Goal: Find specific page/section: Find specific page/section

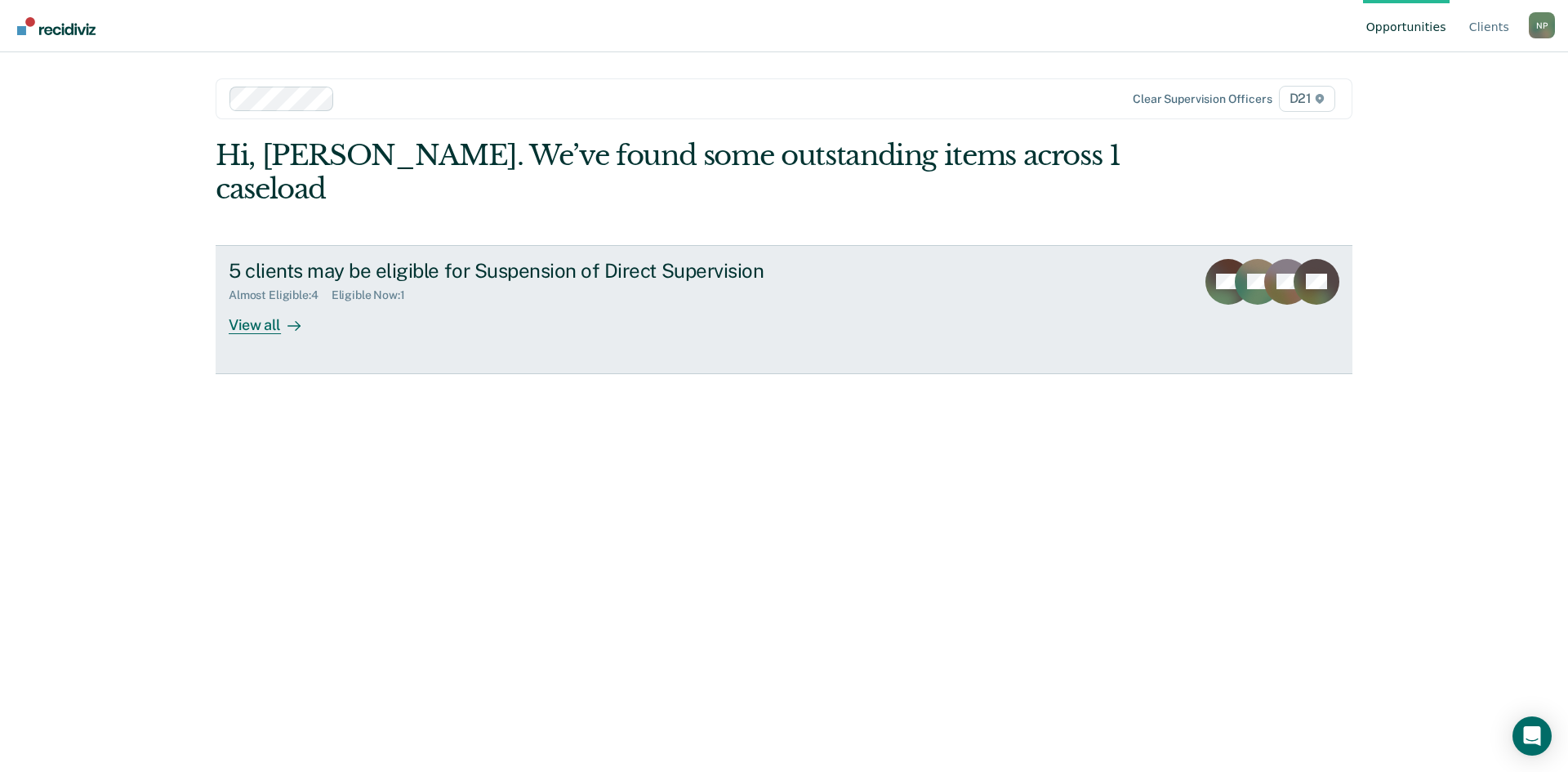
click at [238, 302] on div "View all" at bounding box center [274, 318] width 92 height 31
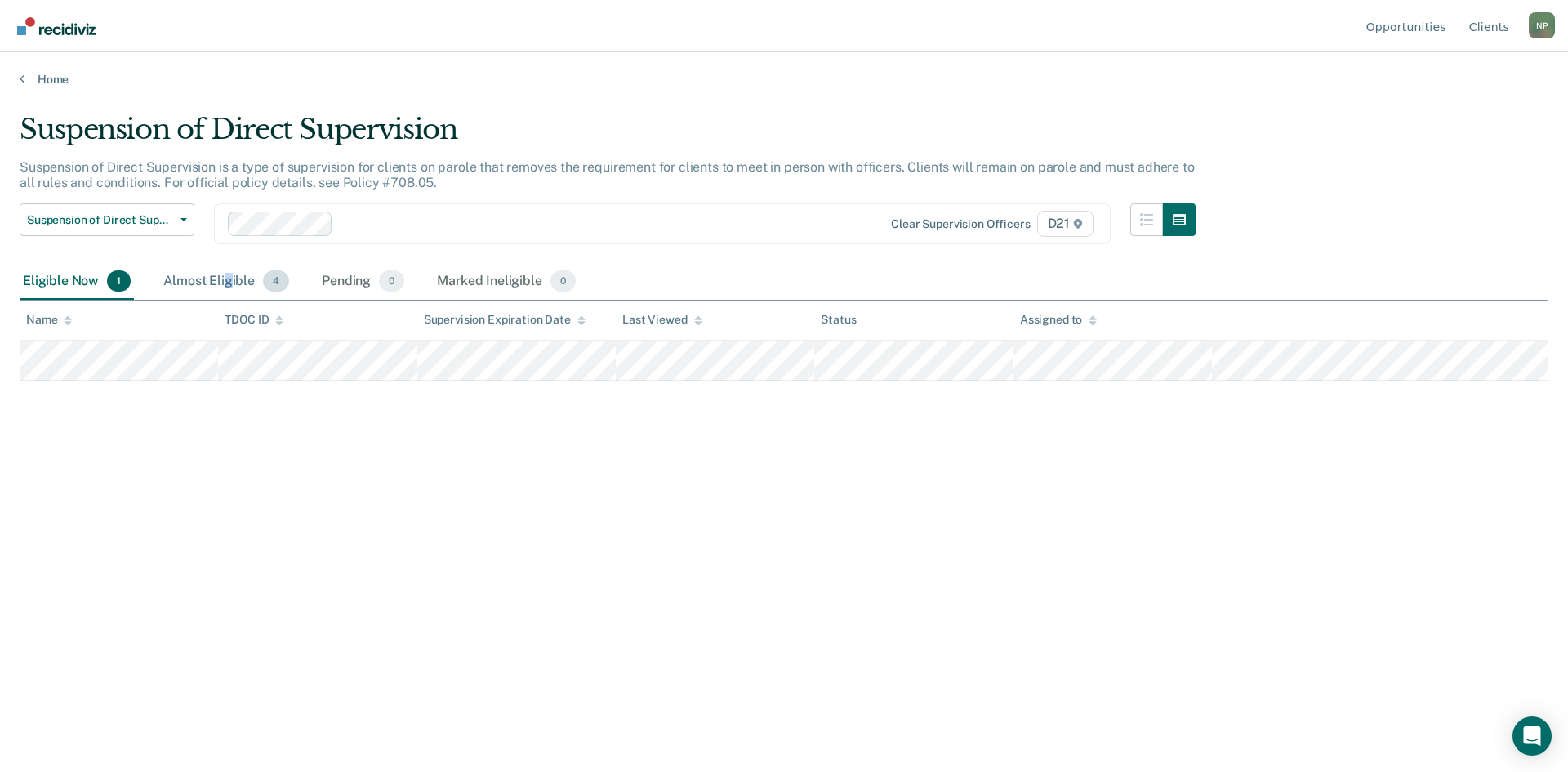
click at [228, 276] on div "Almost Eligible 4" at bounding box center [226, 281] width 132 height 36
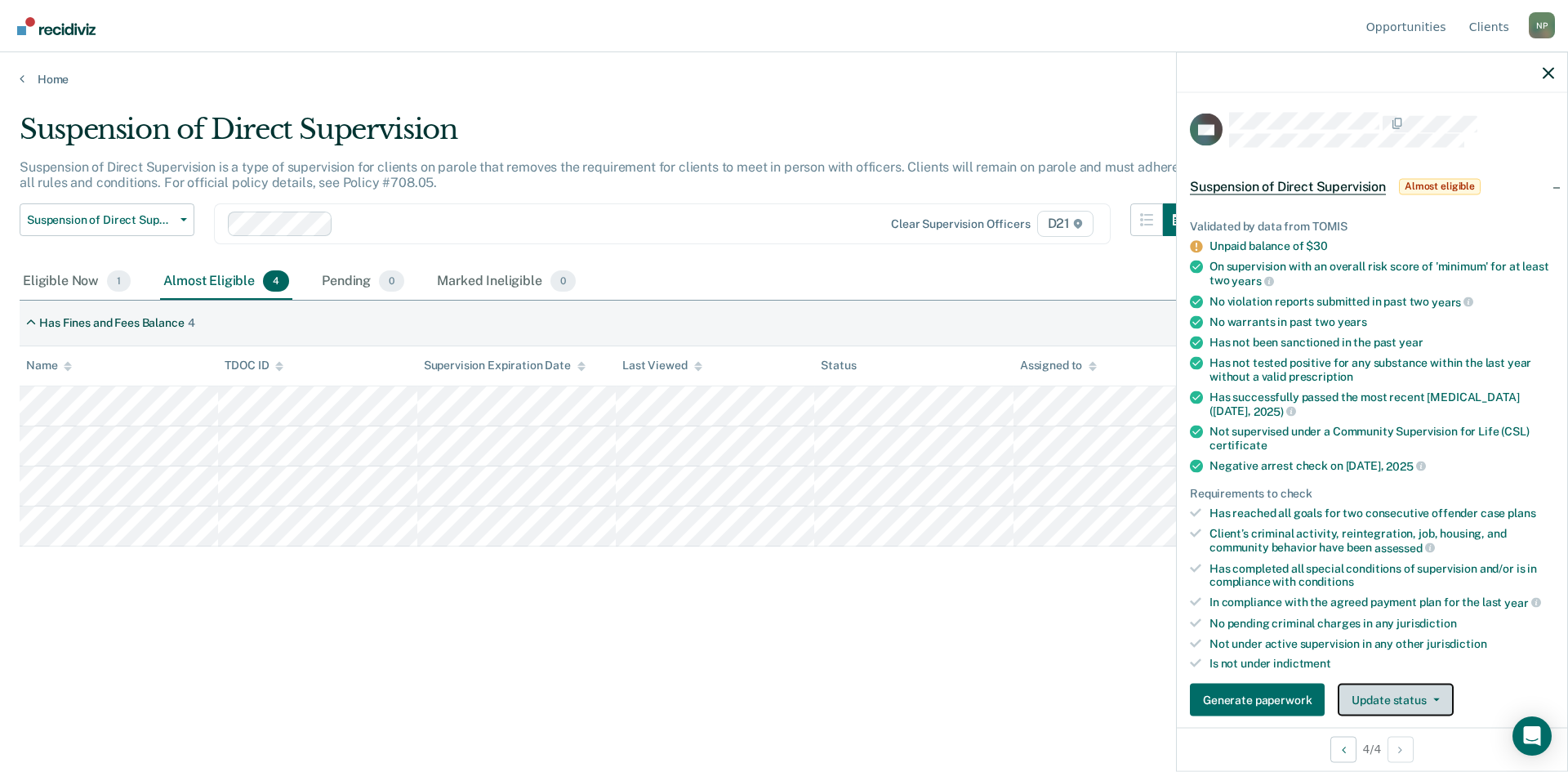
click at [1435, 693] on button "Update status" at bounding box center [1395, 699] width 115 height 32
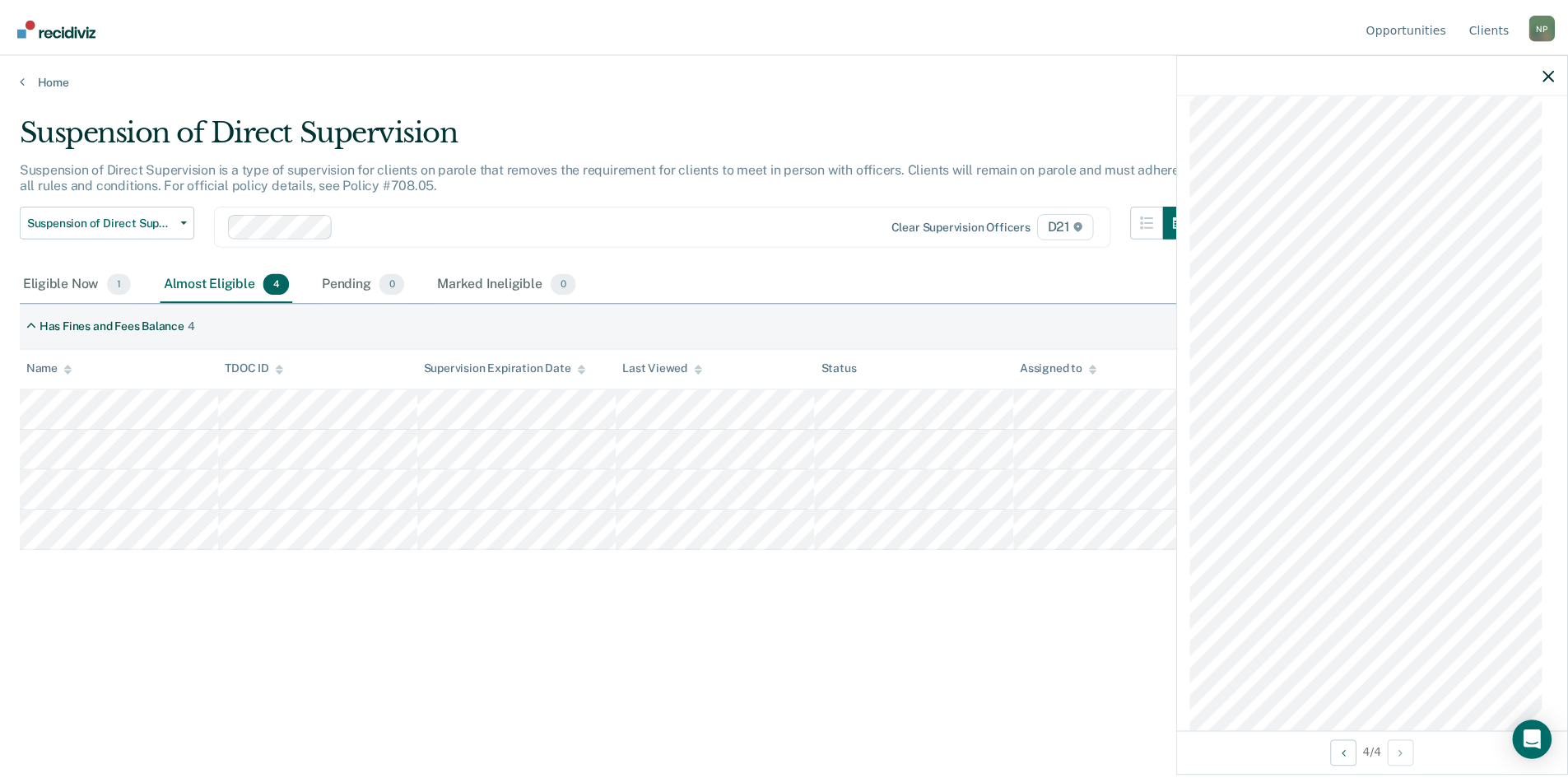
scroll to position [1266, 0]
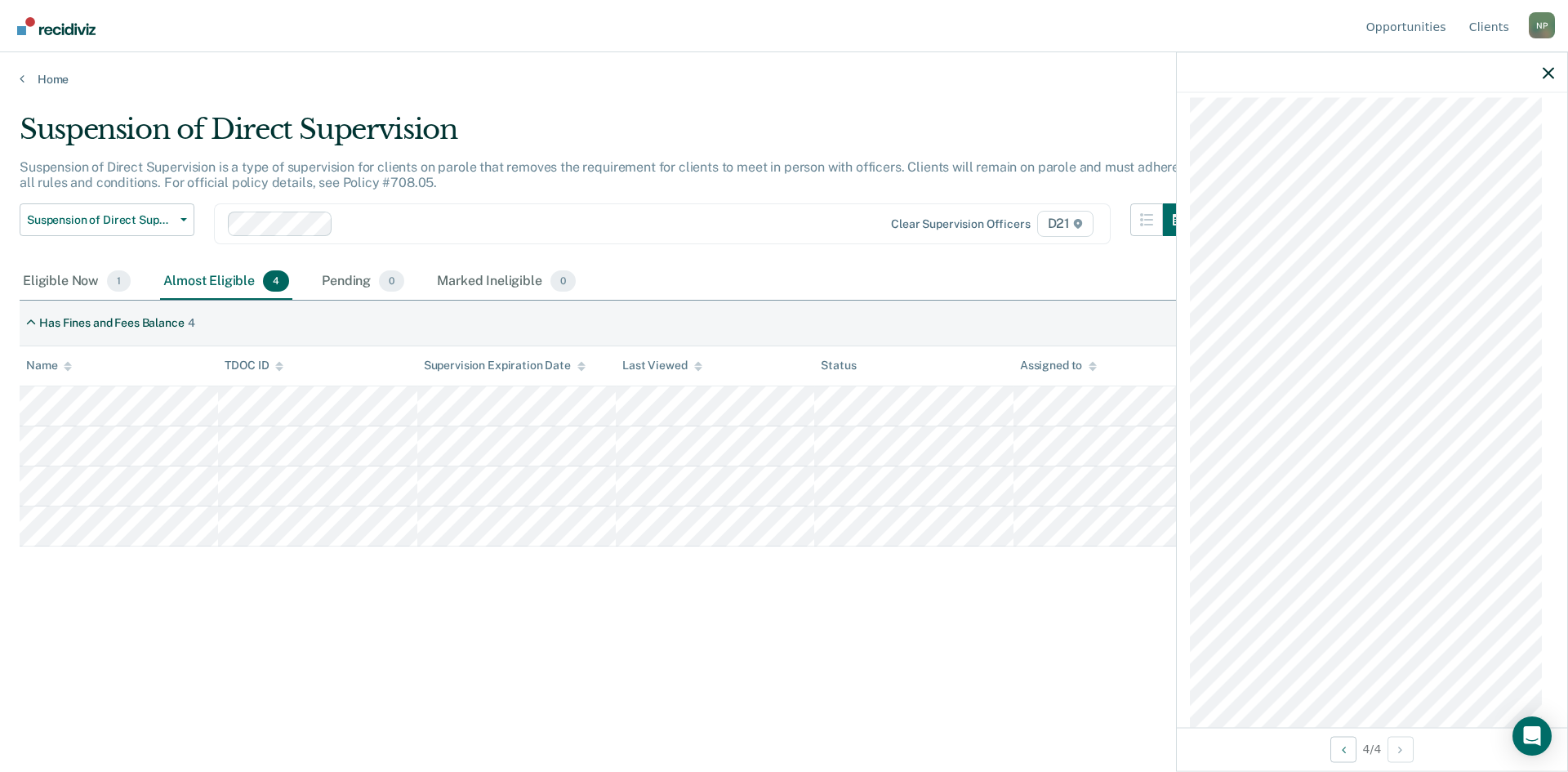
click at [1016, 650] on div "Suspension of Direct Supervision Suspension of Direct Supervision is a type of …" at bounding box center [784, 407] width 1529 height 589
click at [85, 218] on span "Suspension of Direct Supervision" at bounding box center [101, 220] width 147 height 14
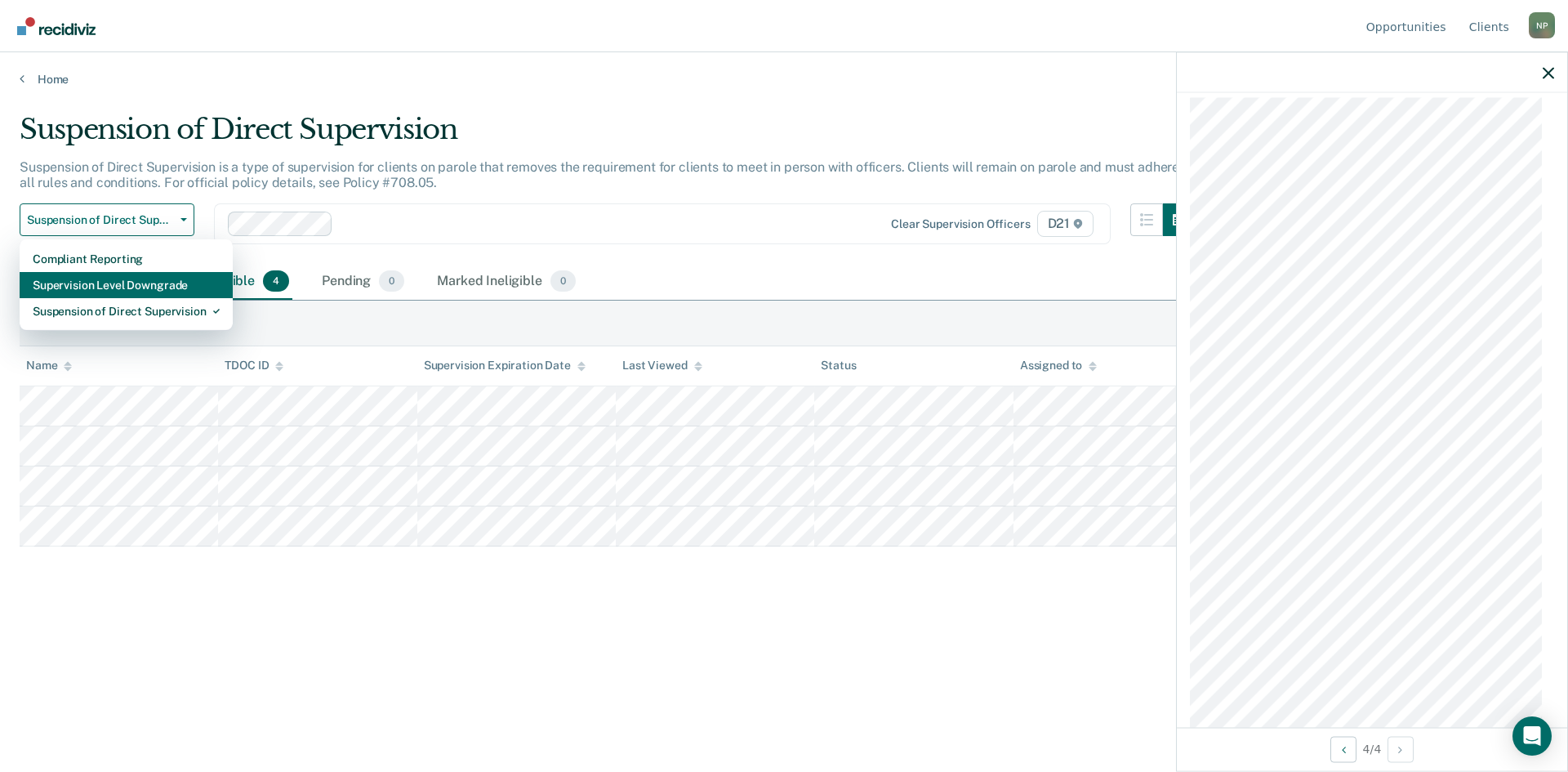
click at [135, 290] on div "Supervision Level Downgrade" at bounding box center [126, 285] width 187 height 26
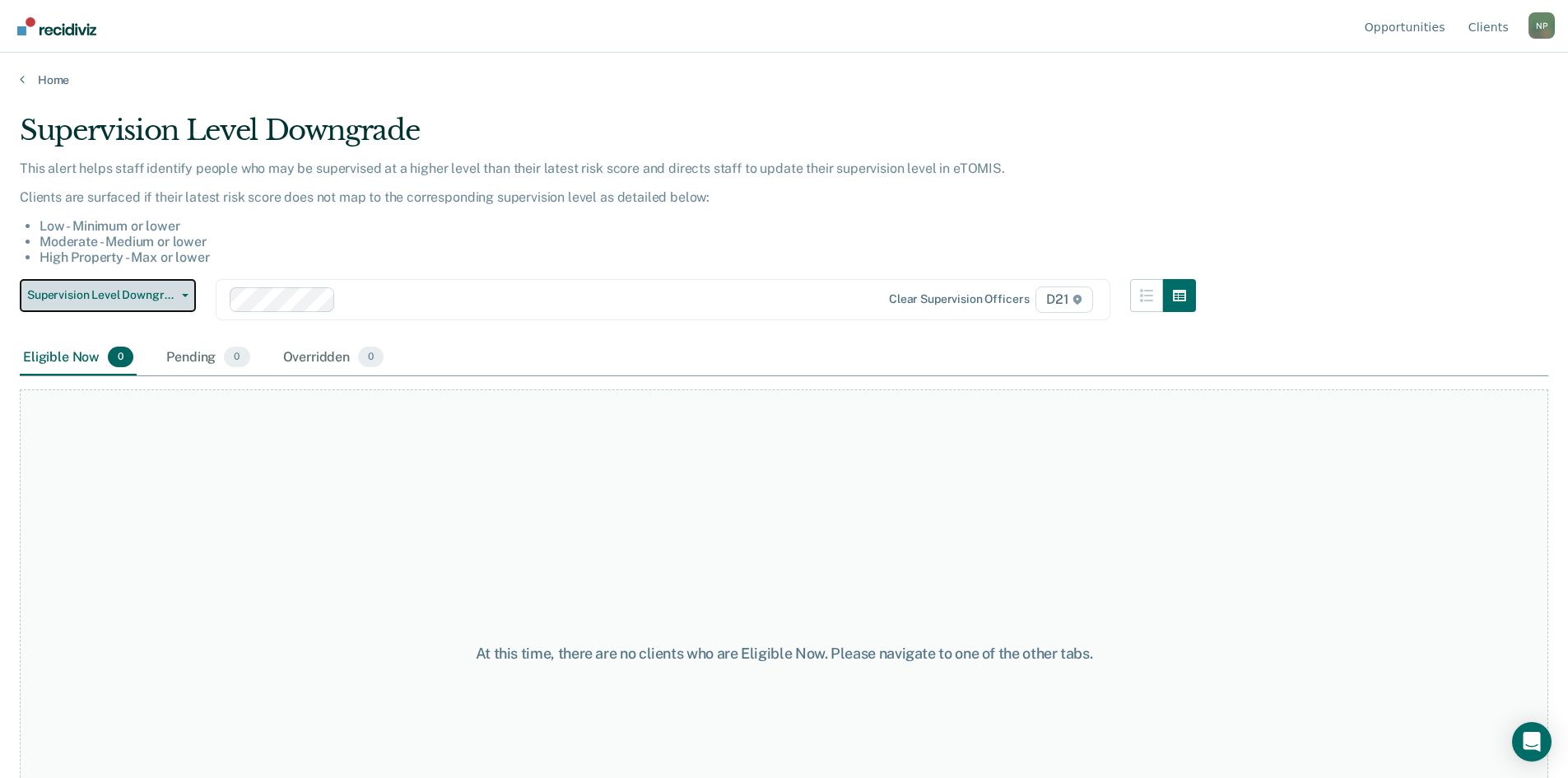
click at [136, 293] on span "Supervision Level Downgrade" at bounding box center [102, 295] width 148 height 14
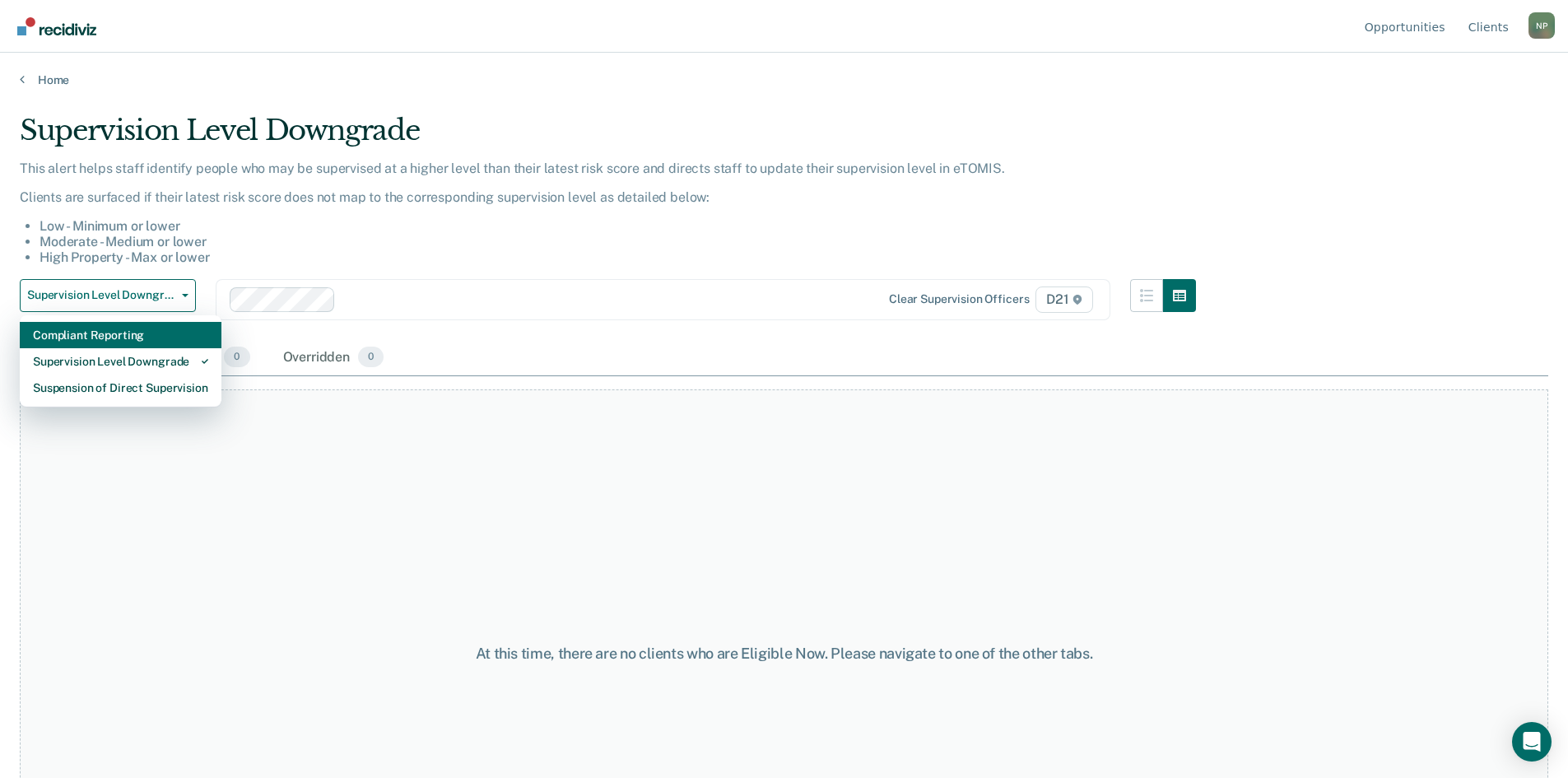
click at [148, 339] on div "Compliant Reporting" at bounding box center [120, 335] width 175 height 27
